Goal: Task Accomplishment & Management: Manage account settings

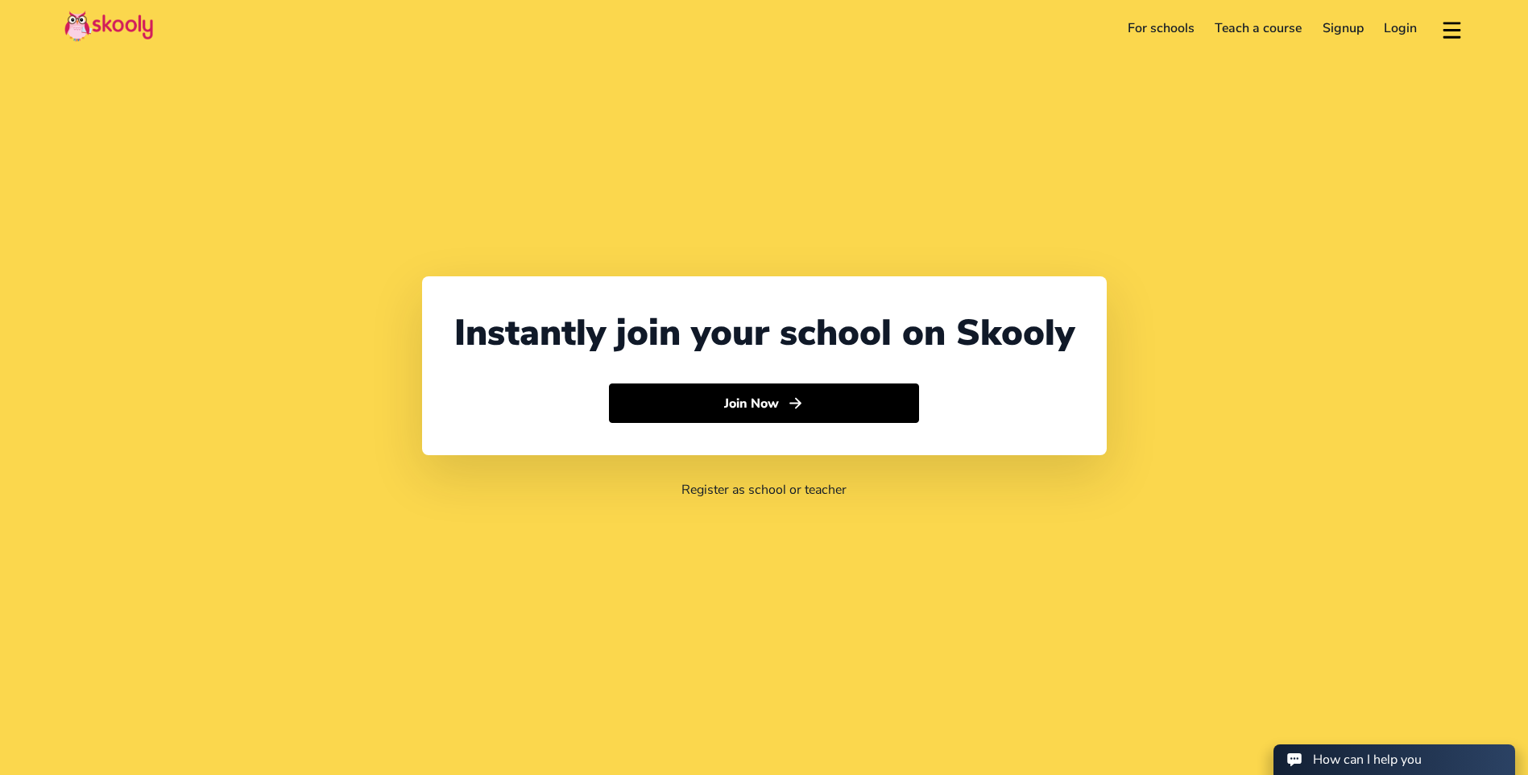
select select "64"
select select "[GEOGRAPHIC_DATA]"
select select "Pacific/[GEOGRAPHIC_DATA]"
click at [1402, 25] on link "Login" at bounding box center [1401, 28] width 54 height 26
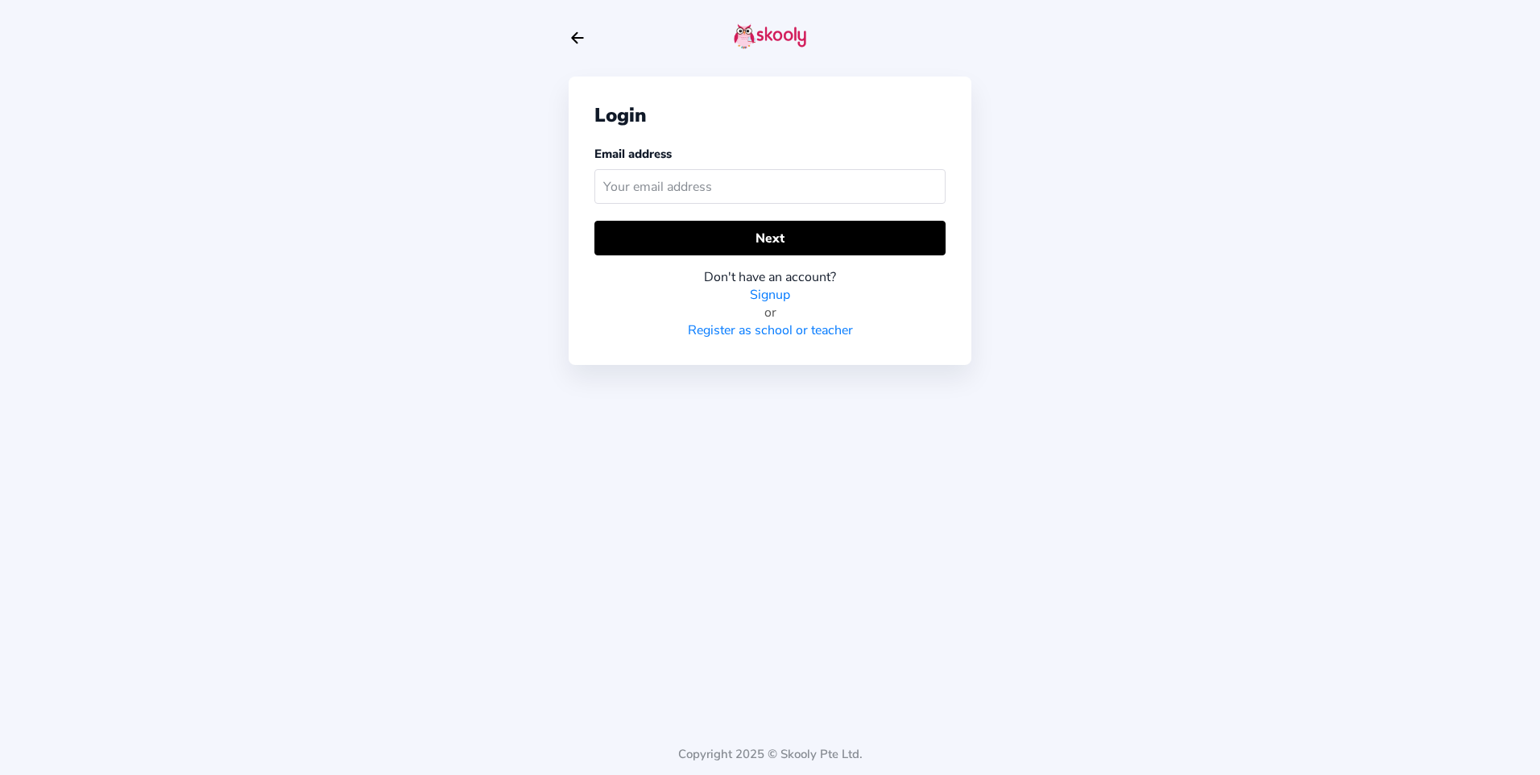
click at [813, 177] on input "text" at bounding box center [769, 186] width 351 height 35
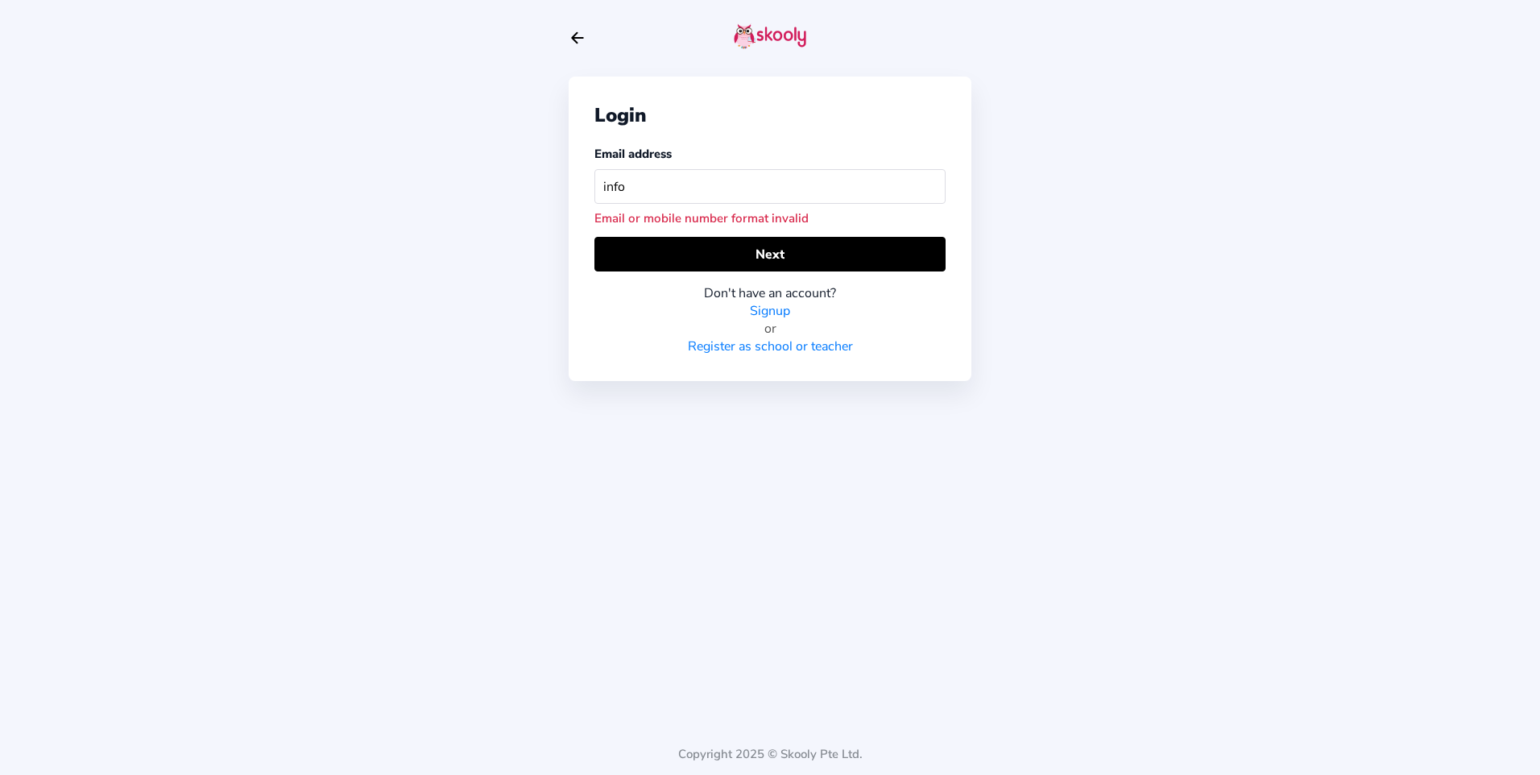
type input "[EMAIL_ADDRESS][DOMAIN_NAME]"
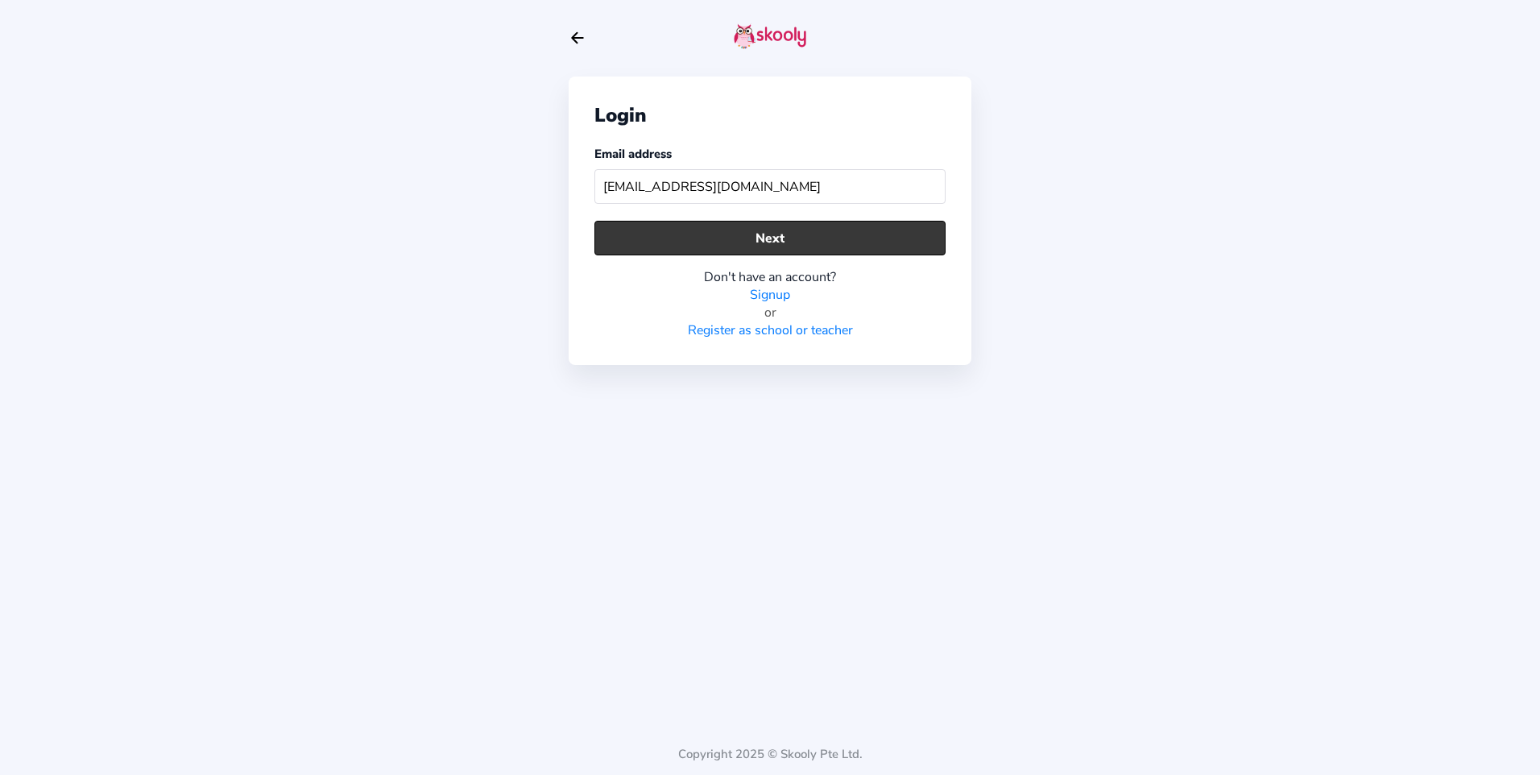
click at [776, 241] on button "Next" at bounding box center [769, 238] width 351 height 35
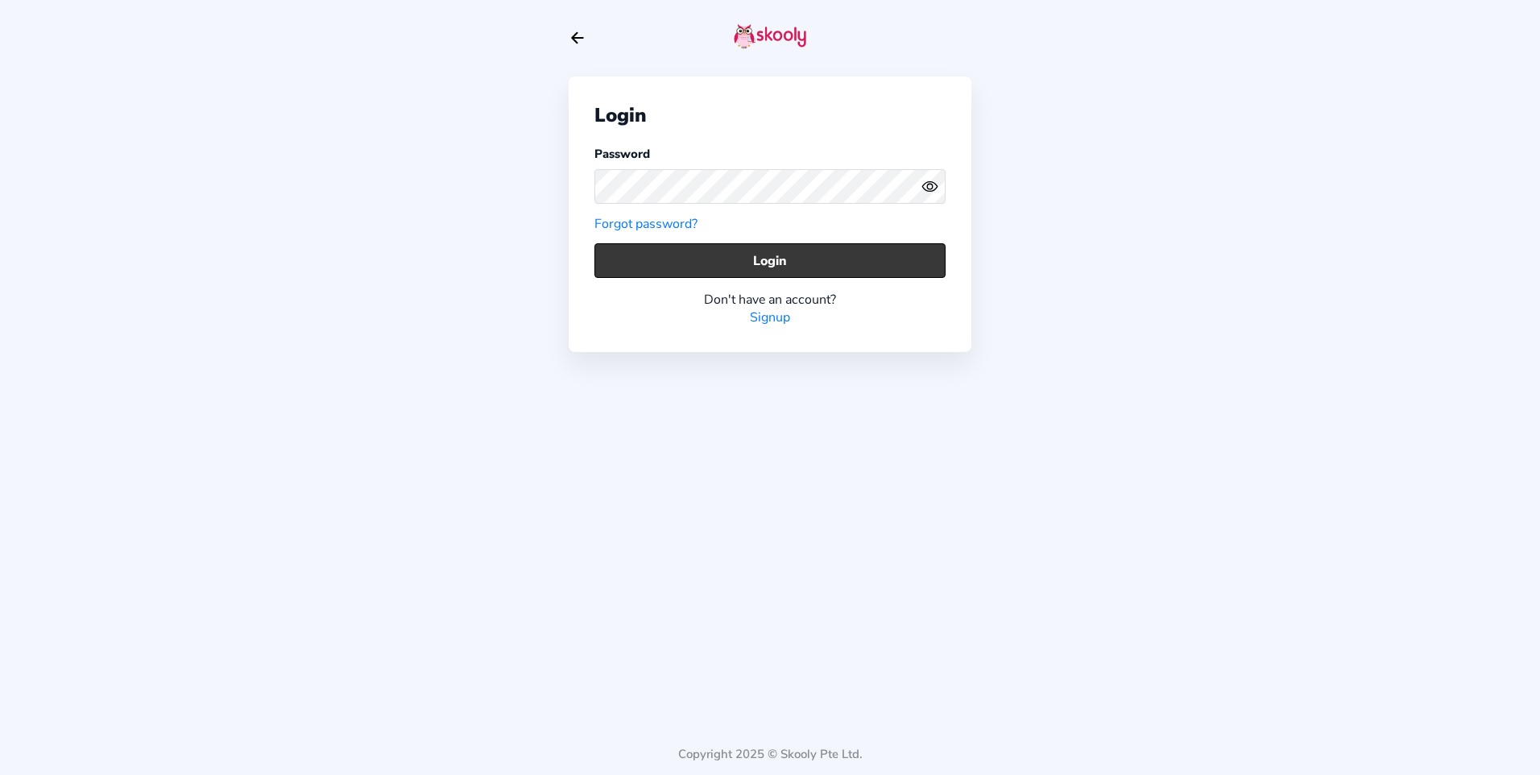
click at [781, 260] on button "Login" at bounding box center [769, 260] width 351 height 35
